Goal: Task Accomplishment & Management: Manage account settings

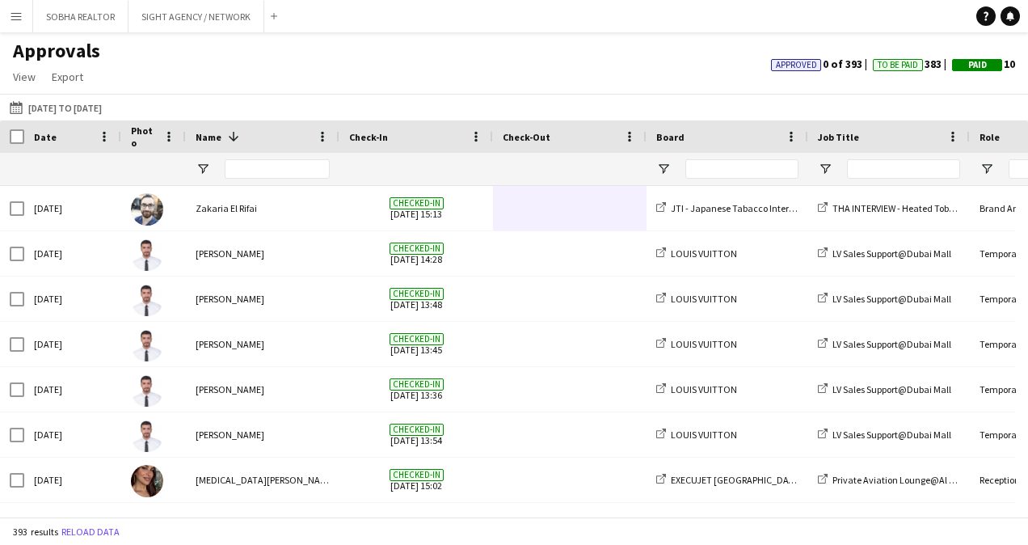
click at [11, 19] on app-icon "Menu" at bounding box center [16, 16] width 13 height 13
